Goal: Transaction & Acquisition: Purchase product/service

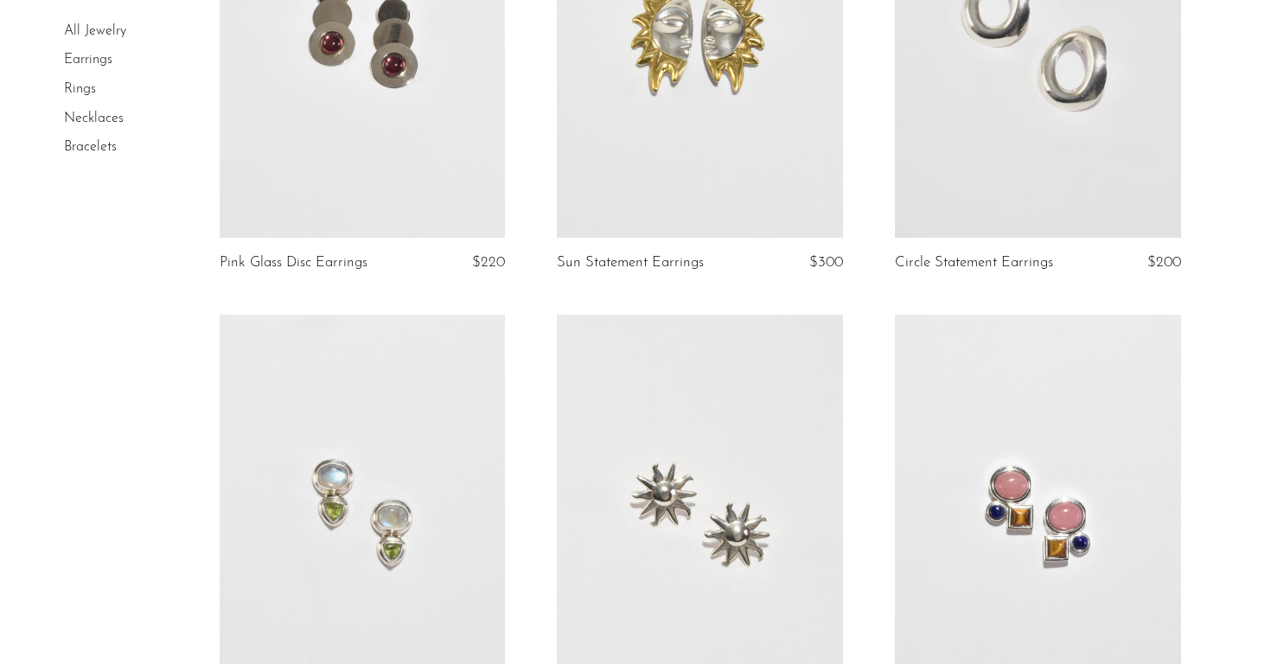
scroll to position [2063, 0]
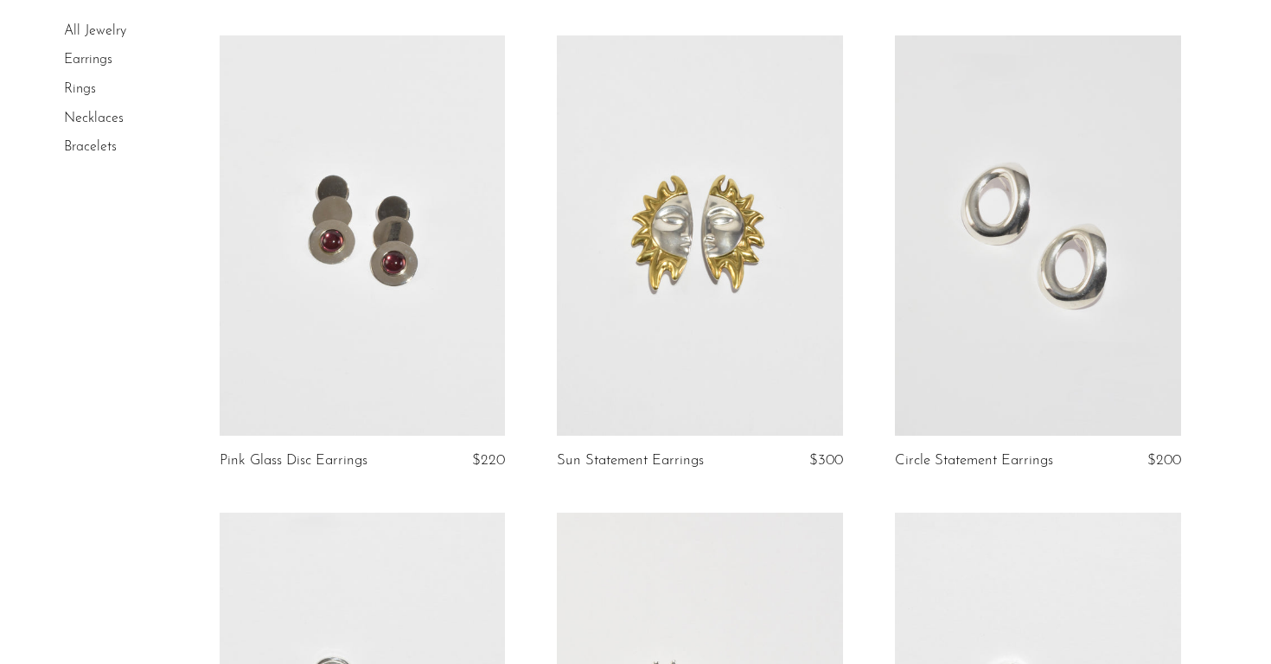
click at [372, 309] on link at bounding box center [363, 235] width 286 height 400
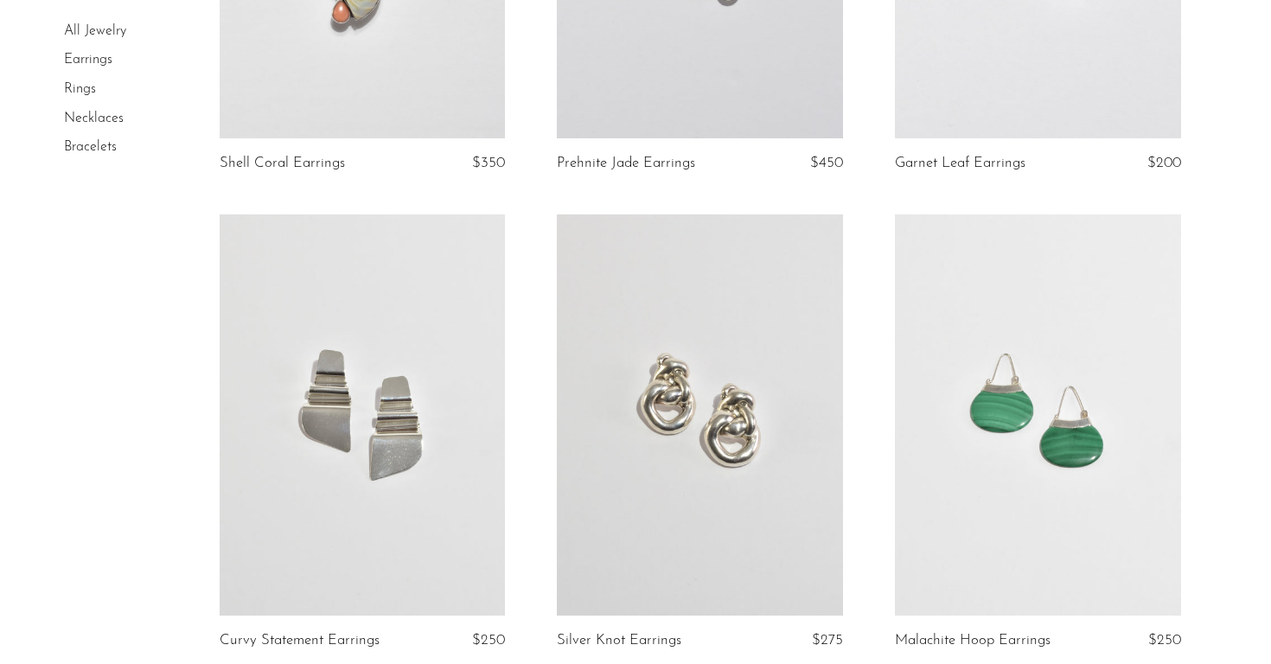
scroll to position [5428, 0]
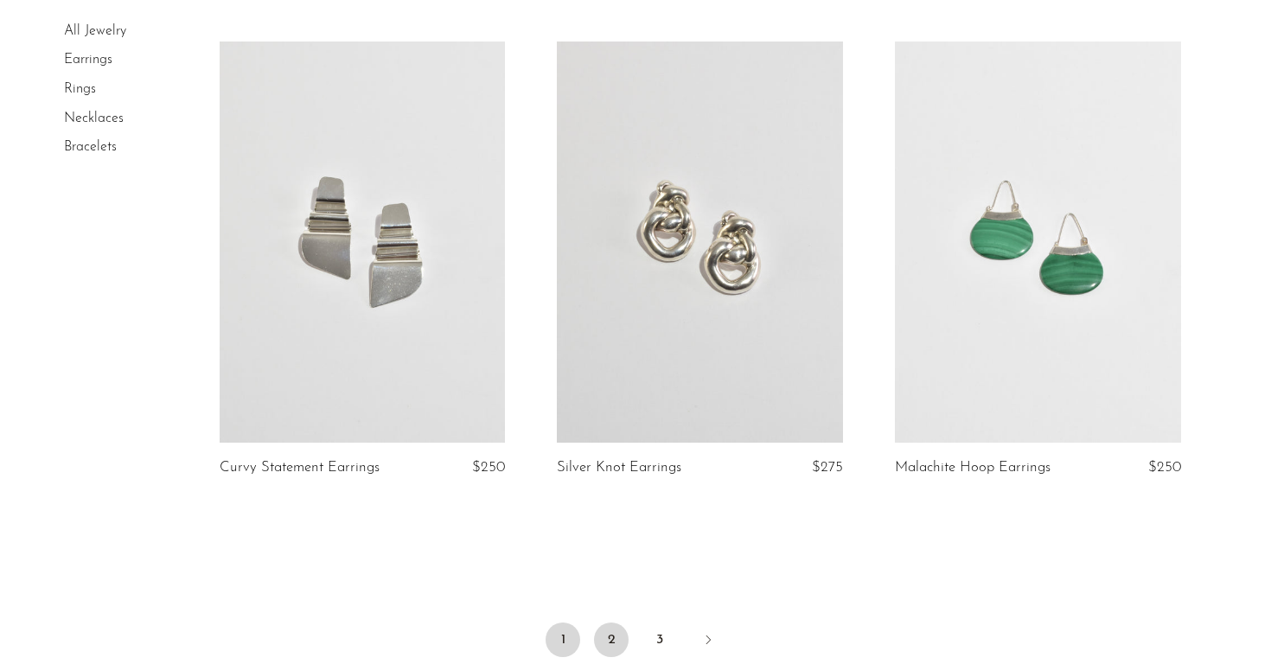
click at [615, 622] on link "2" at bounding box center [611, 639] width 35 height 35
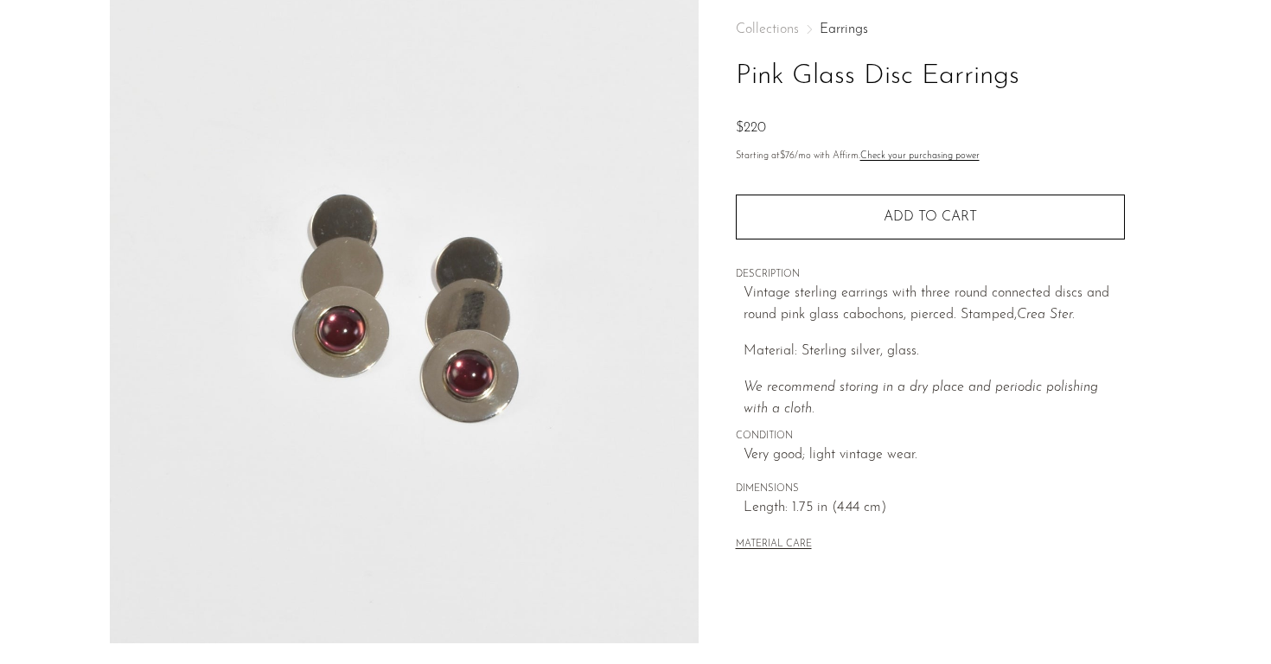
scroll to position [97, 0]
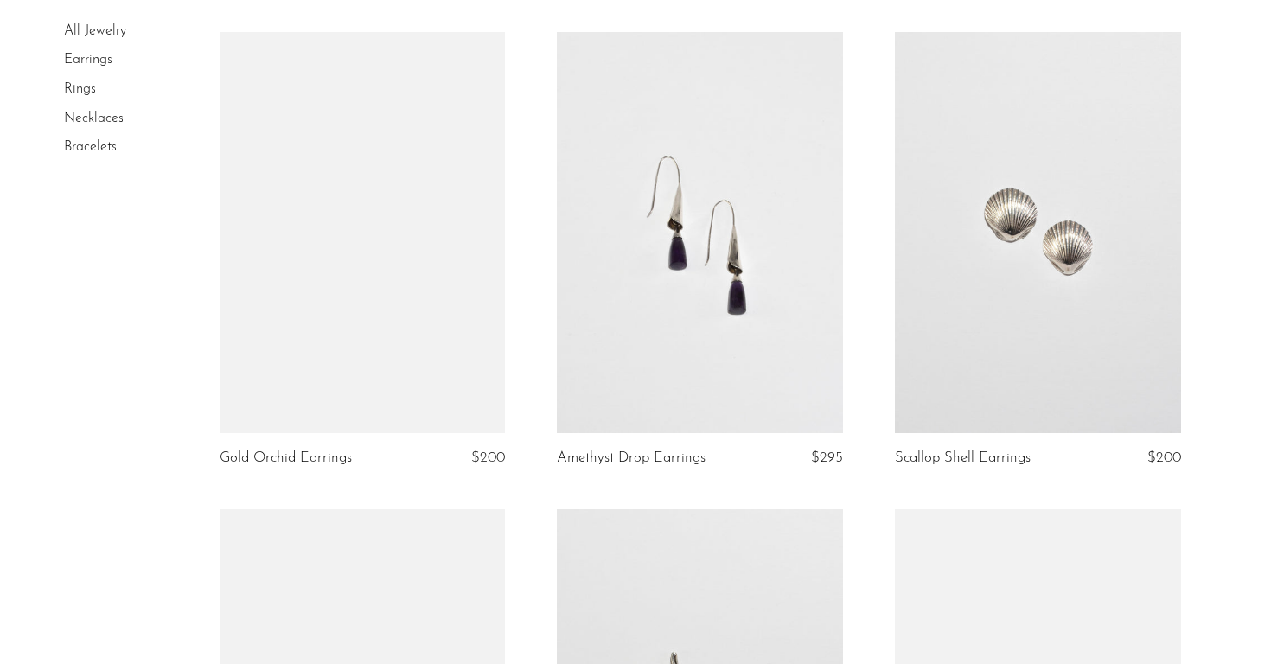
scroll to position [2043, 0]
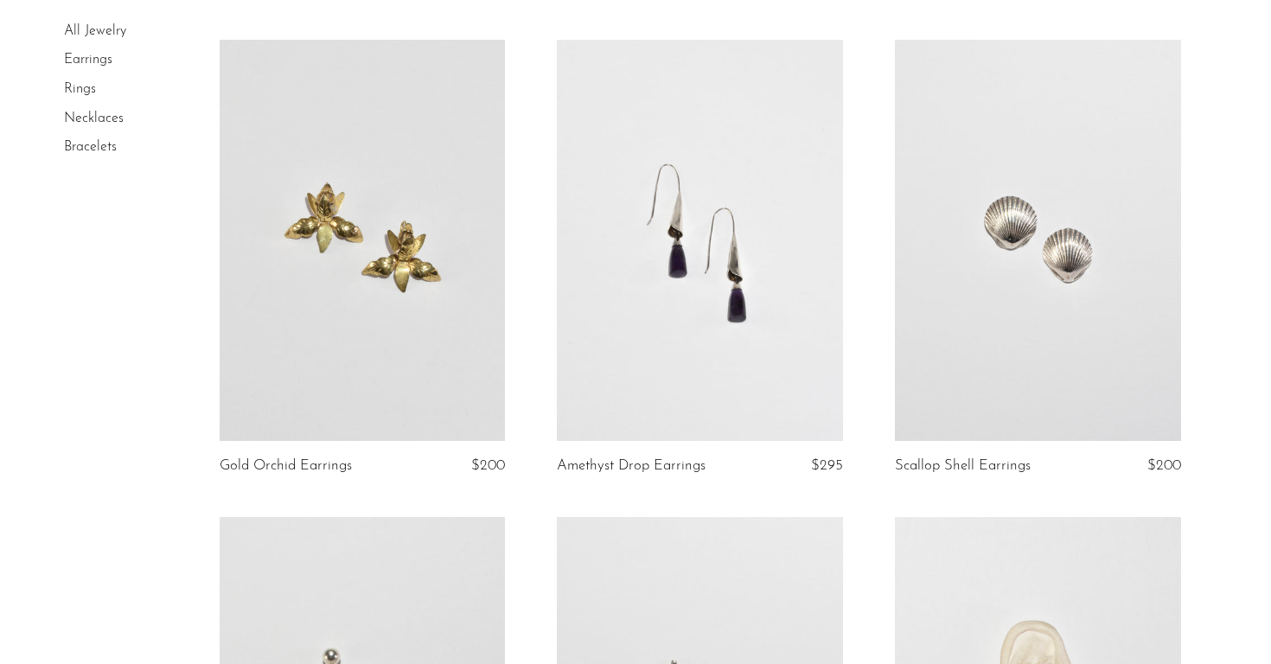
click at [1048, 285] on link at bounding box center [1038, 240] width 286 height 400
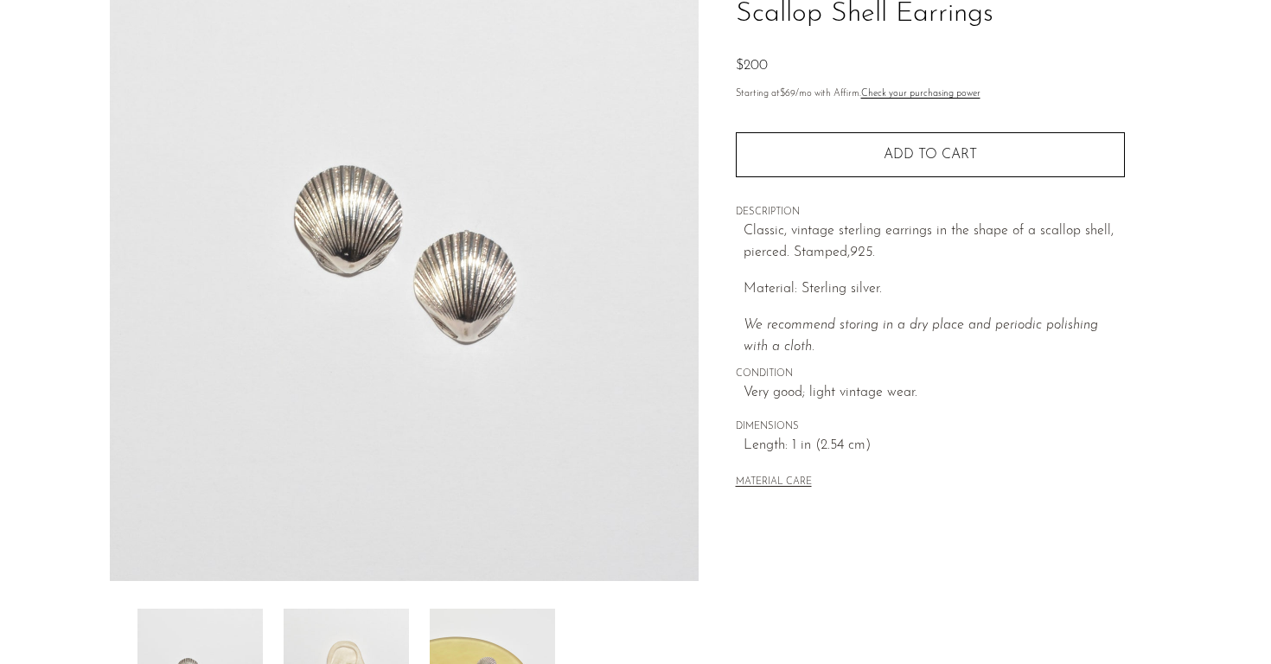
scroll to position [144, 0]
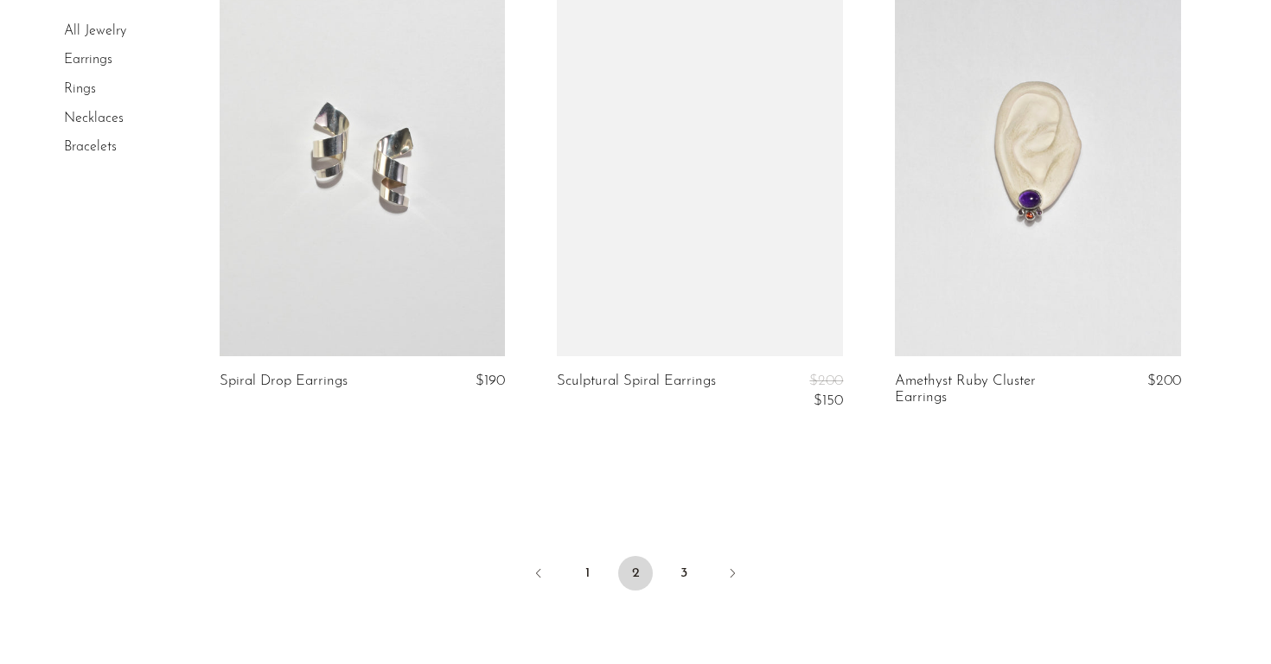
scroll to position [5513, 0]
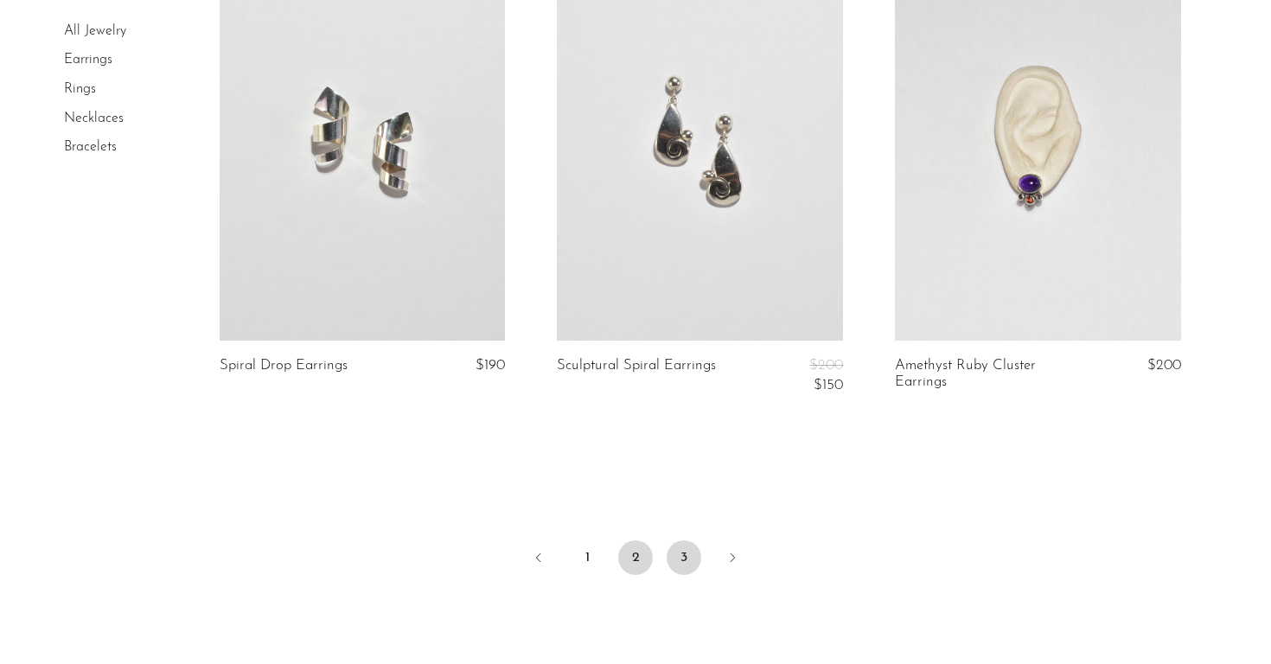
click at [693, 555] on link "3" at bounding box center [683, 557] width 35 height 35
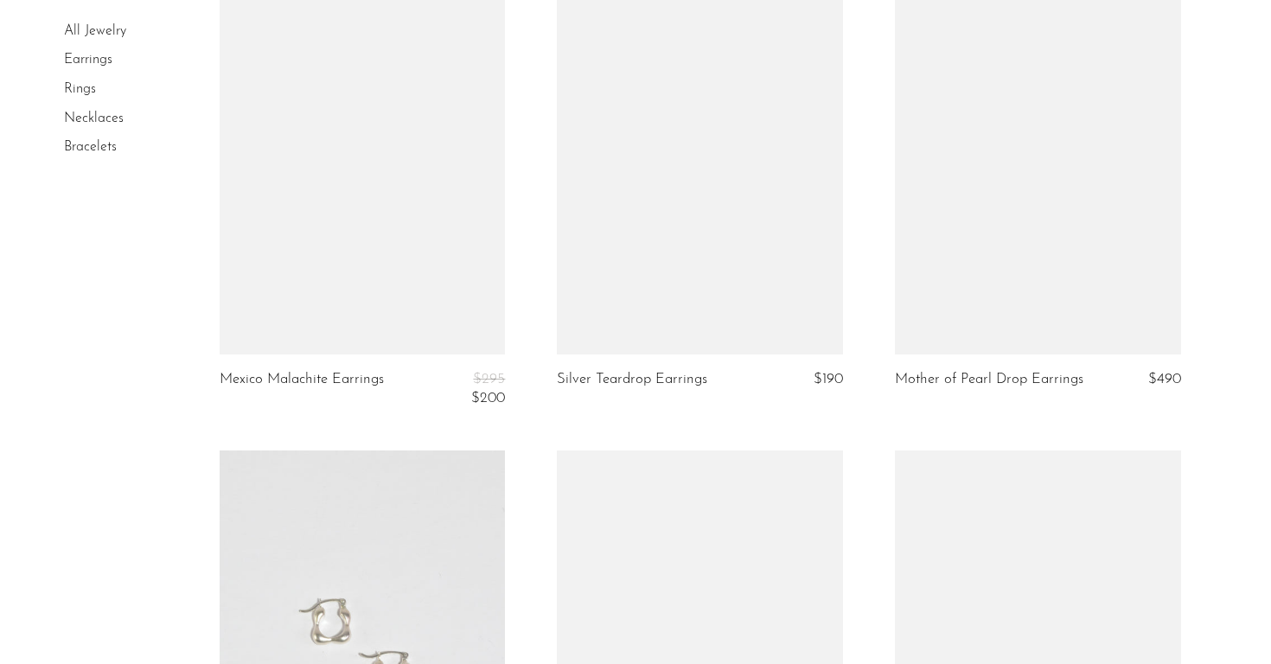
scroll to position [3167, 0]
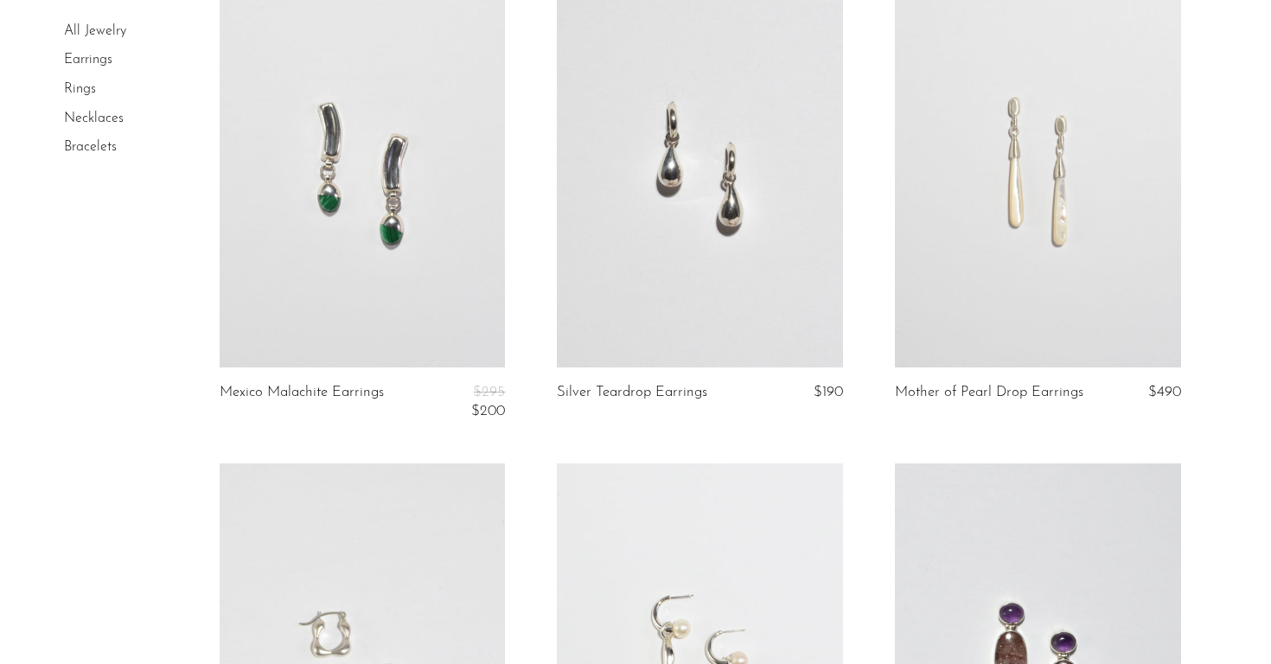
click at [1060, 266] on link at bounding box center [1038, 166] width 286 height 400
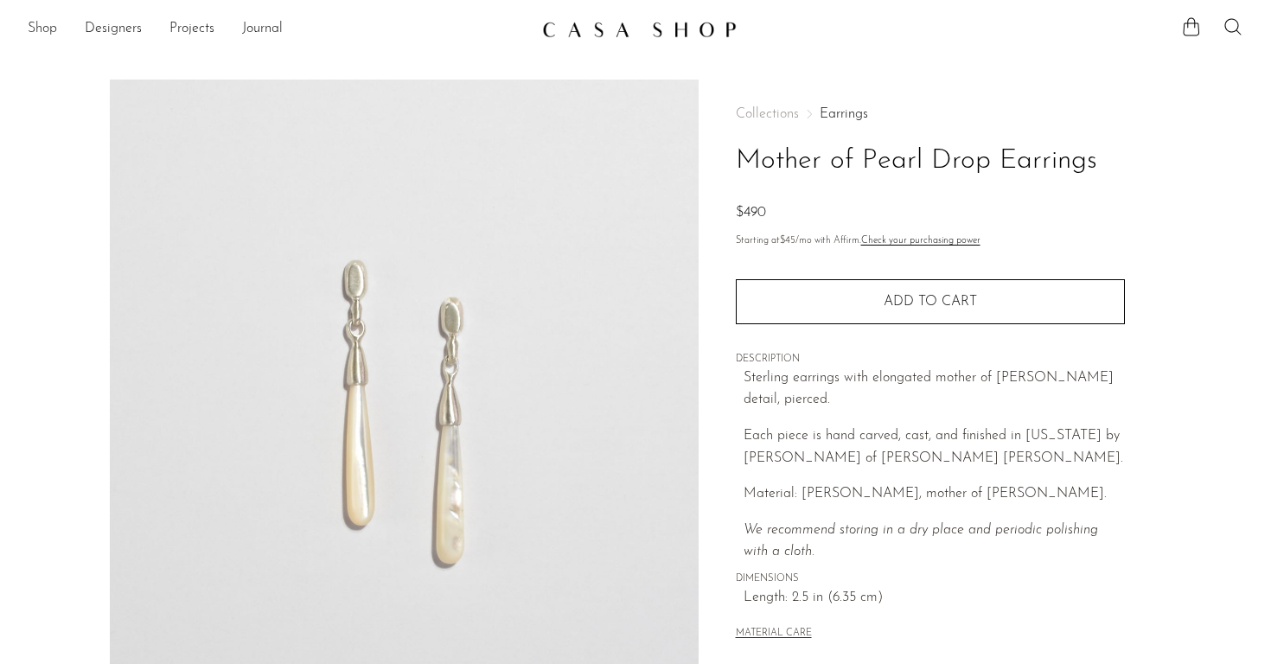
click at [40, 22] on link "Shop" at bounding box center [42, 29] width 29 height 22
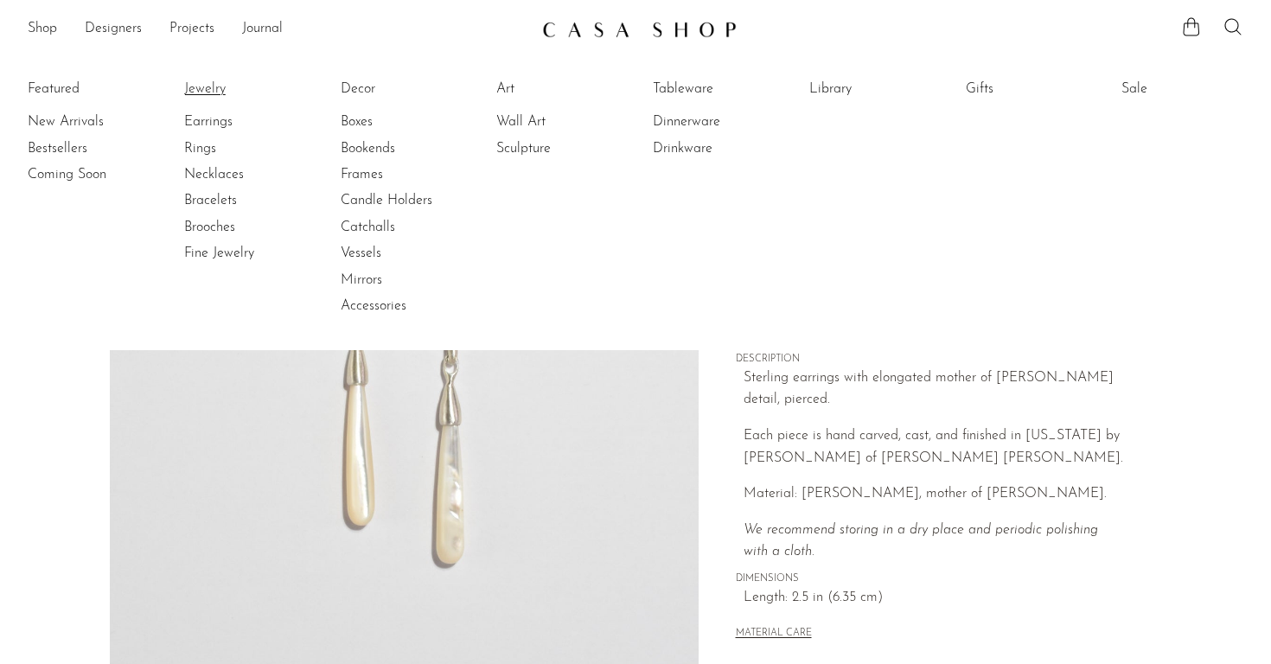
click at [207, 87] on link "Jewelry" at bounding box center [249, 89] width 130 height 19
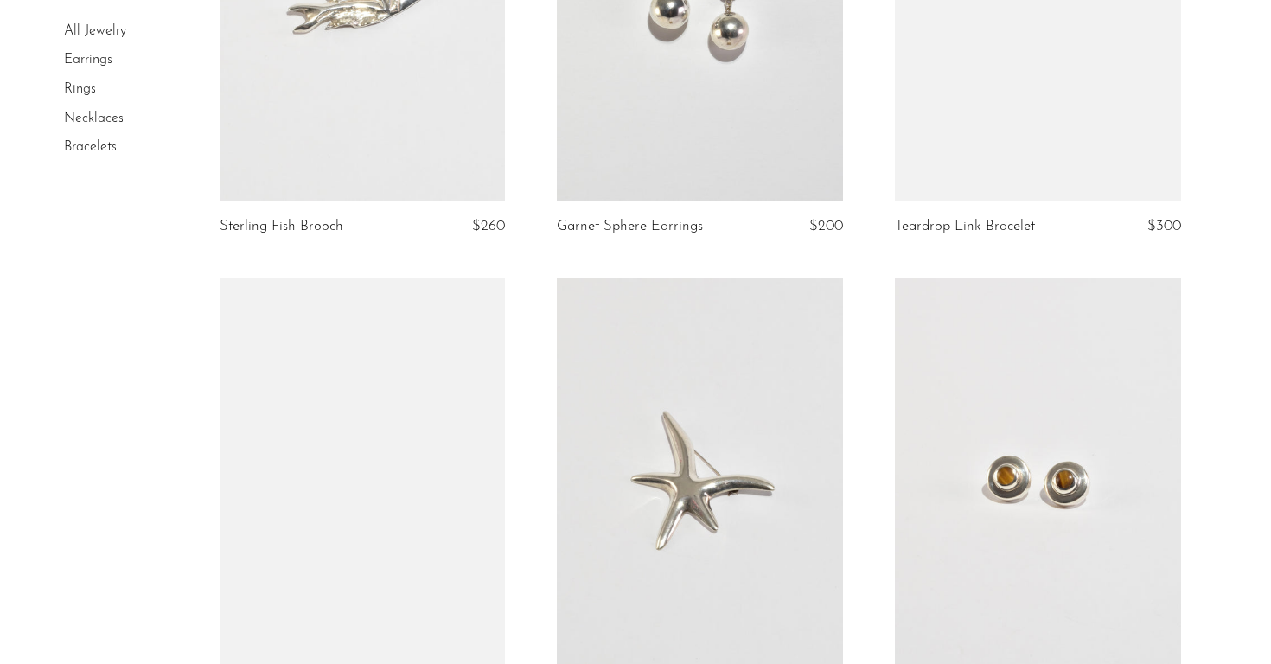
scroll to position [2472, 0]
